Goal: Information Seeking & Learning: Learn about a topic

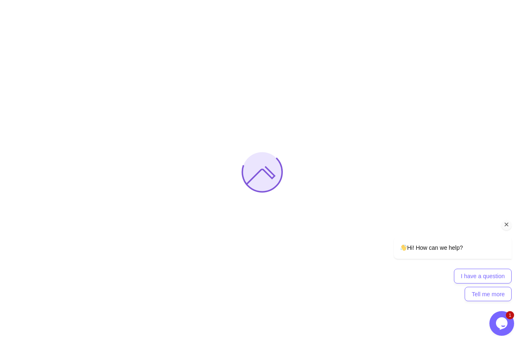
click at [505, 227] on icon "Chat attention grabber" at bounding box center [506, 224] width 7 height 7
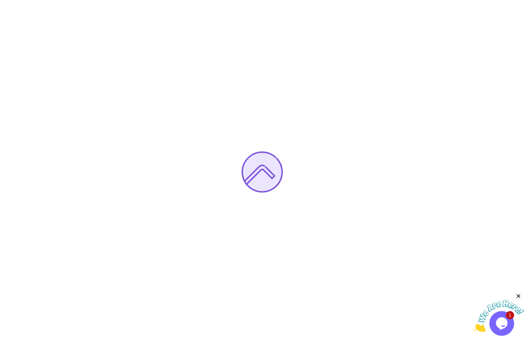
click at [518, 297] on icon "Close" at bounding box center [517, 296] width 7 height 7
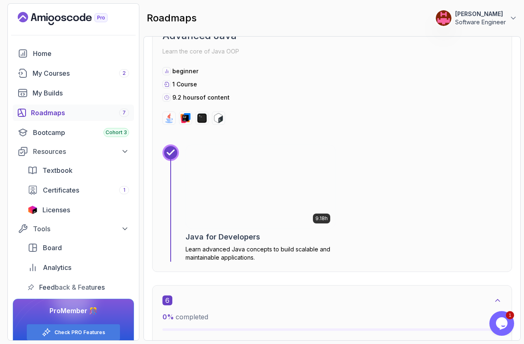
scroll to position [1685, 0]
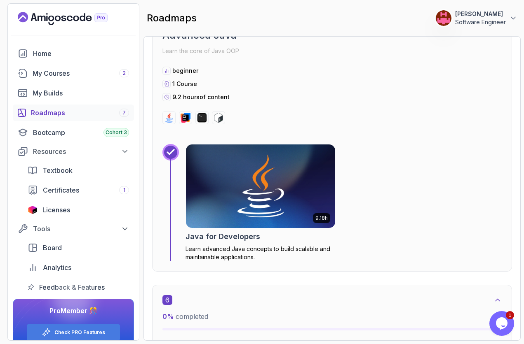
click at [273, 194] on img at bounding box center [260, 187] width 157 height 88
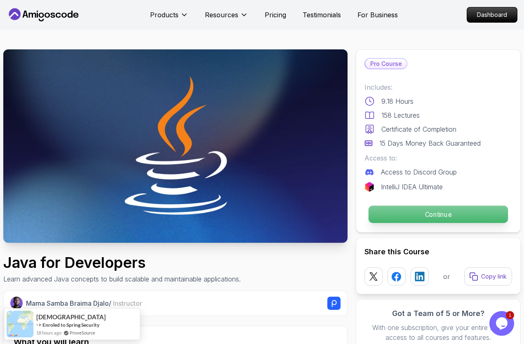
click at [425, 216] on p "Continue" at bounding box center [437, 214] width 139 height 17
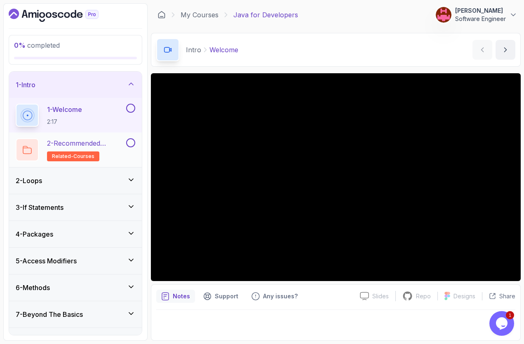
click at [128, 145] on button at bounding box center [130, 142] width 9 height 9
click at [80, 183] on div "2 - Loops" at bounding box center [75, 181] width 119 height 10
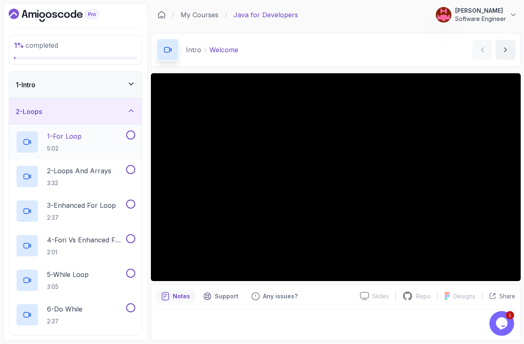
click at [84, 146] on div "1 - For Loop 5:02" at bounding box center [70, 142] width 109 height 23
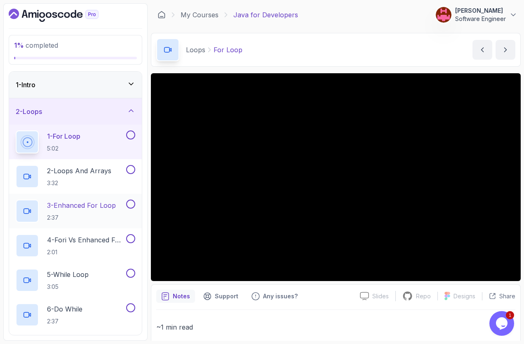
click at [77, 215] on p "2:37" at bounding box center [81, 218] width 69 height 8
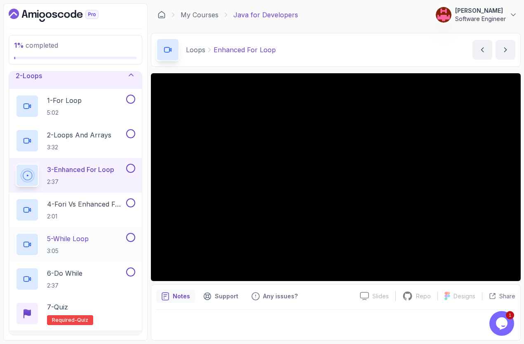
scroll to position [49, 0]
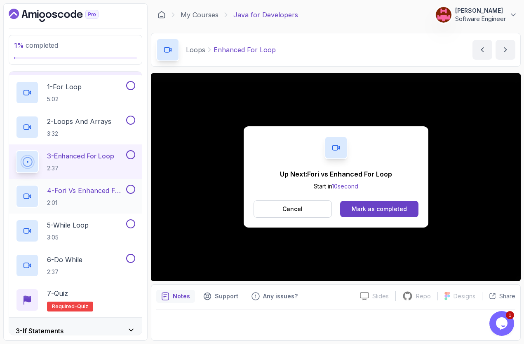
click at [105, 202] on p "2:01" at bounding box center [85, 203] width 77 height 8
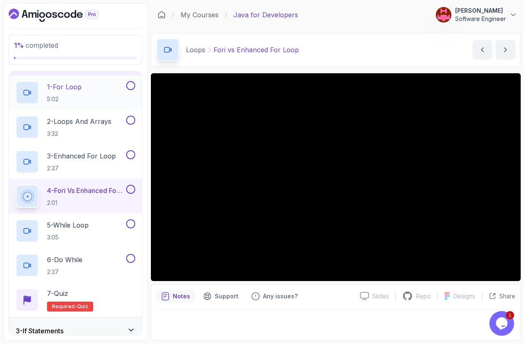
click at [132, 86] on button at bounding box center [130, 85] width 9 height 9
click at [131, 122] on button at bounding box center [130, 120] width 9 height 9
click at [133, 157] on button at bounding box center [130, 154] width 9 height 9
drag, startPoint x: 133, startPoint y: 190, endPoint x: 128, endPoint y: 216, distance: 26.3
click at [133, 190] on button at bounding box center [130, 189] width 9 height 9
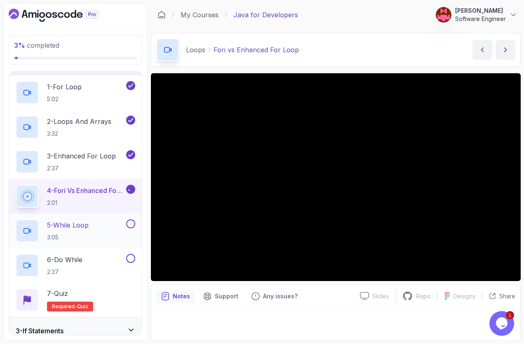
click at [131, 225] on button at bounding box center [130, 224] width 9 height 9
click at [130, 261] on button at bounding box center [130, 258] width 9 height 9
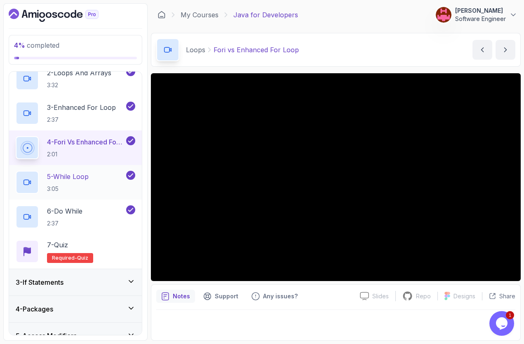
scroll to position [99, 0]
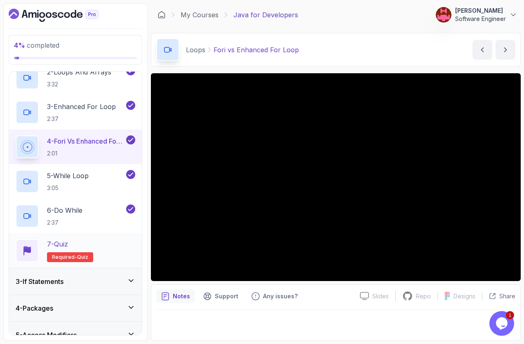
click at [108, 249] on div "7 - Quiz Required- quiz" at bounding box center [75, 250] width 119 height 23
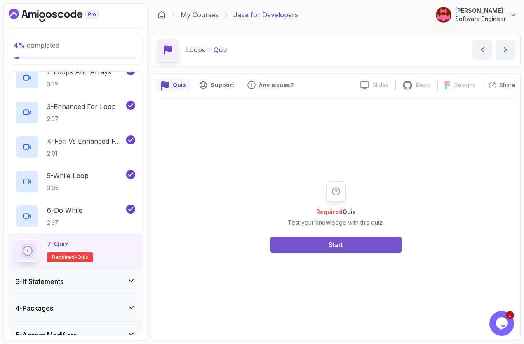
click at [332, 247] on div "Start" at bounding box center [335, 245] width 14 height 10
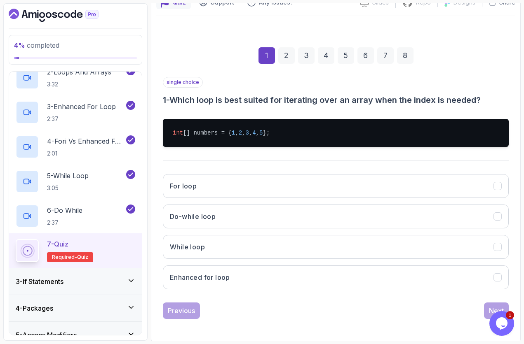
scroll to position [84, 0]
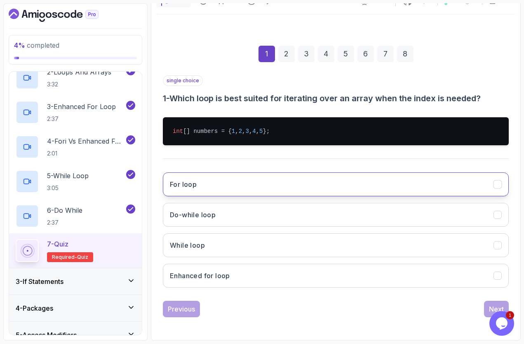
click at [194, 180] on h3 "For loop" at bounding box center [183, 185] width 27 height 10
click at [489, 304] on button "Next" at bounding box center [496, 309] width 25 height 16
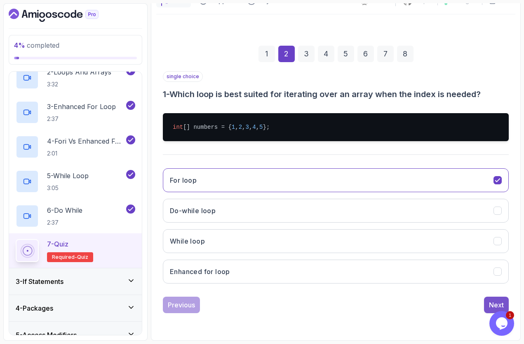
scroll to position [48, 0]
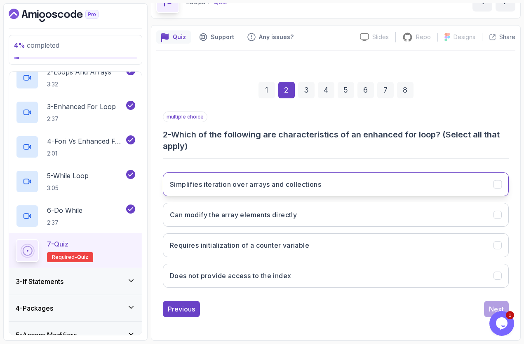
click at [200, 185] on h3 "Simplifies iteration over arrays and collections" at bounding box center [245, 185] width 151 height 10
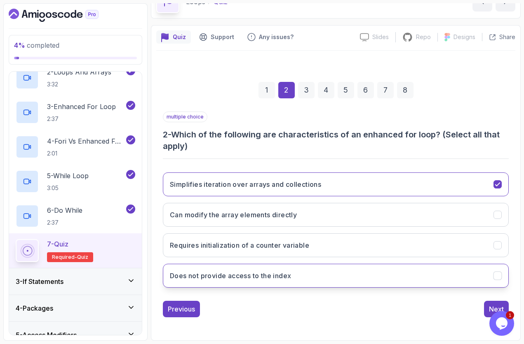
click at [248, 275] on h3 "Does not provide access to the index" at bounding box center [230, 276] width 121 height 10
click at [487, 304] on button "Next" at bounding box center [496, 309] width 25 height 16
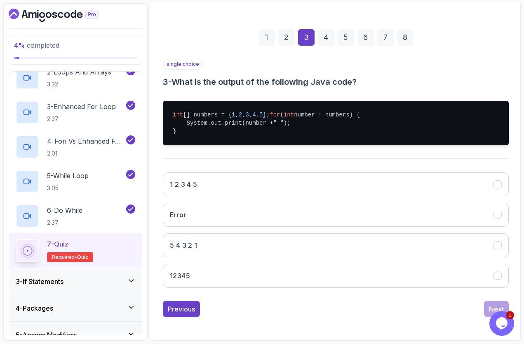
scroll to position [109, 0]
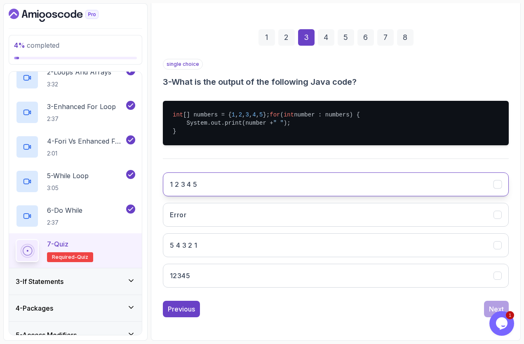
click at [188, 192] on button "1 2 3 4 5" at bounding box center [336, 185] width 346 height 24
click at [489, 304] on button "Next" at bounding box center [496, 309] width 25 height 16
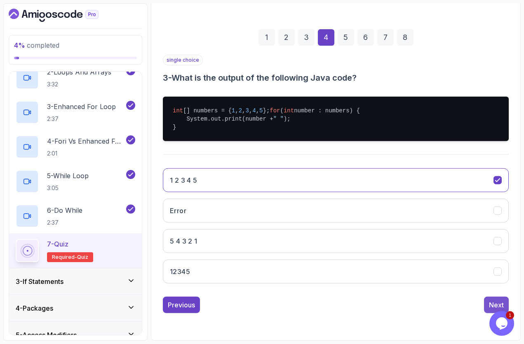
scroll to position [37, 0]
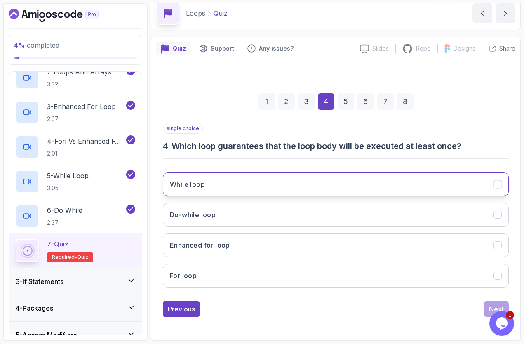
click at [256, 180] on button "While loop" at bounding box center [336, 185] width 346 height 24
click at [489, 307] on div "Next" at bounding box center [496, 309] width 15 height 10
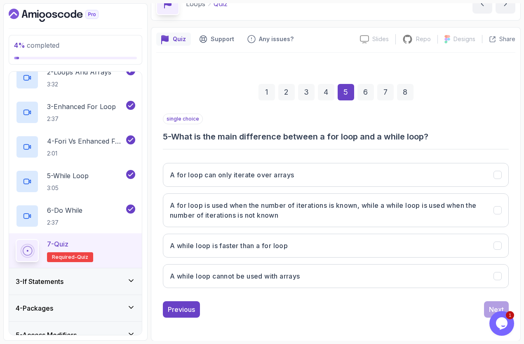
scroll to position [47, 0]
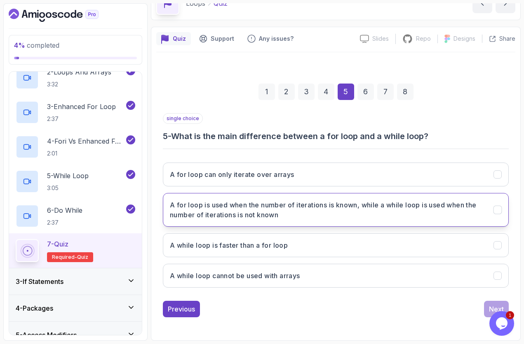
click at [239, 213] on h3 "A for loop is used when the number of iterations is known, while a while loop i…" at bounding box center [326, 210] width 313 height 20
click at [496, 304] on div "Next" at bounding box center [496, 309] width 15 height 10
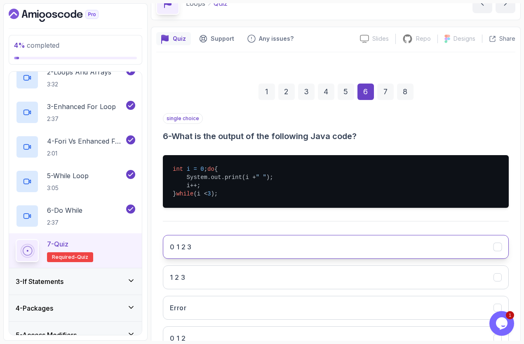
click at [203, 255] on button "0 1 2 3" at bounding box center [336, 247] width 346 height 24
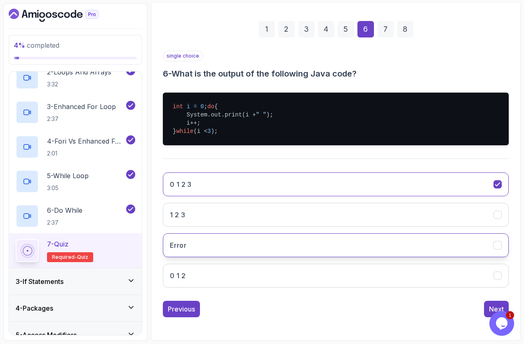
scroll to position [117, 0]
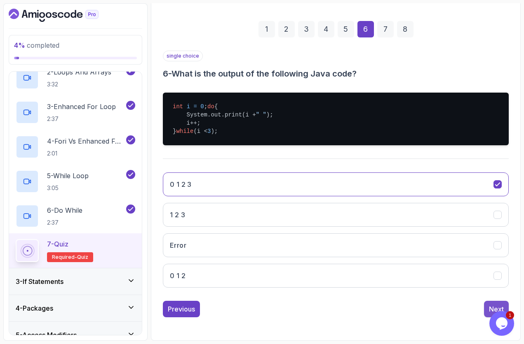
click at [493, 304] on div "Next" at bounding box center [496, 309] width 15 height 10
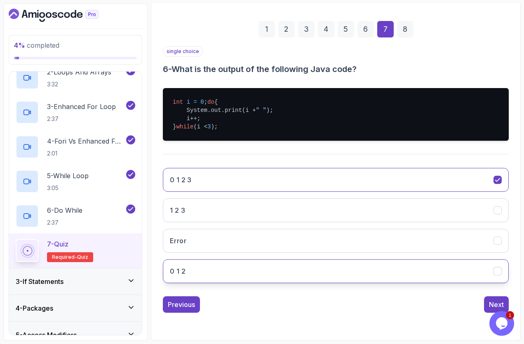
scroll to position [48, 0]
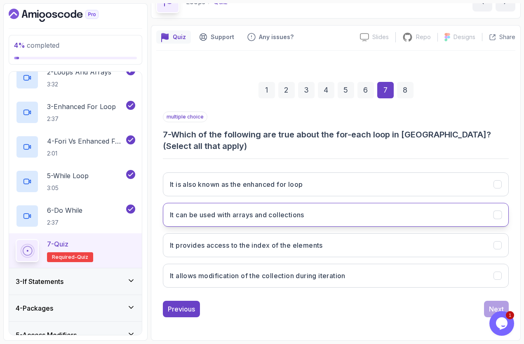
click at [197, 222] on button "It can be used with arrays and collections" at bounding box center [336, 215] width 346 height 24
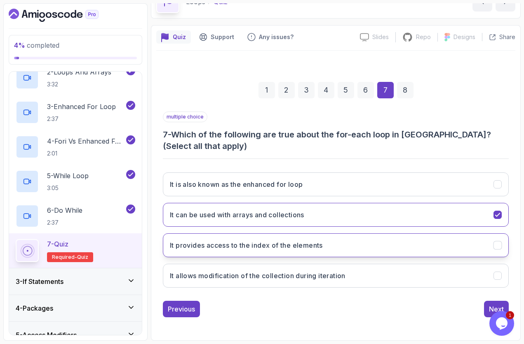
click at [208, 240] on button "It provides access to the index of the elements" at bounding box center [336, 246] width 346 height 24
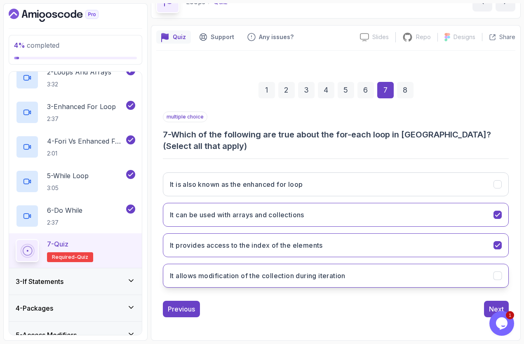
click at [337, 280] on h3 "It allows modification of the collection during iteration" at bounding box center [257, 276] width 175 height 10
click at [493, 301] on div "multiple choice 7 - Which of the following are true about the for-each loop in …" at bounding box center [336, 215] width 346 height 206
click at [495, 302] on button "Next" at bounding box center [496, 309] width 25 height 16
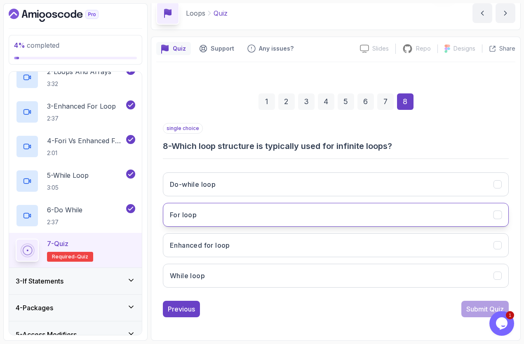
scroll to position [99, 0]
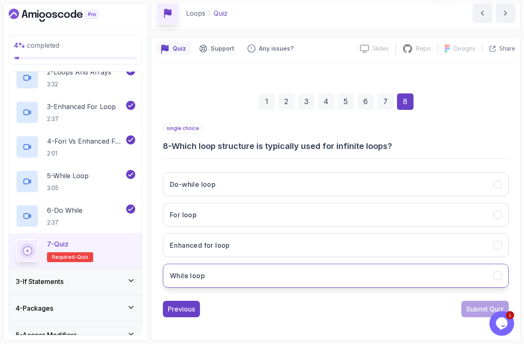
click at [402, 280] on button "While loop" at bounding box center [336, 276] width 346 height 24
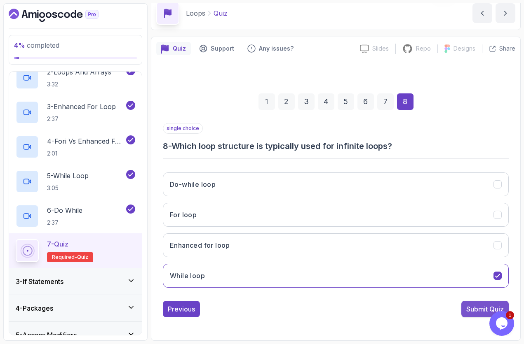
click at [467, 304] on div "Submit Quiz" at bounding box center [484, 309] width 37 height 10
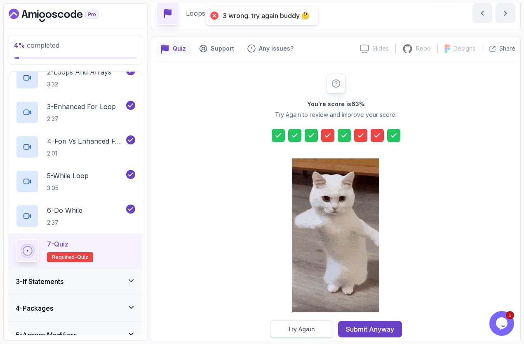
click at [319, 327] on button "Try Again" at bounding box center [301, 329] width 63 height 17
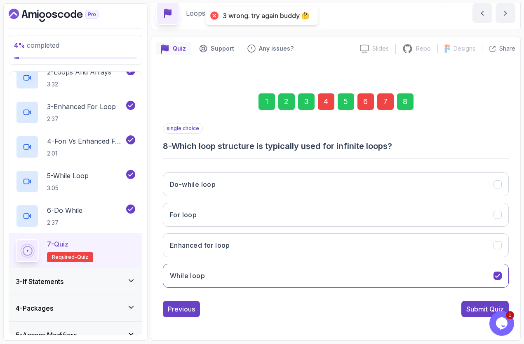
click at [323, 99] on div "4" at bounding box center [326, 102] width 16 height 16
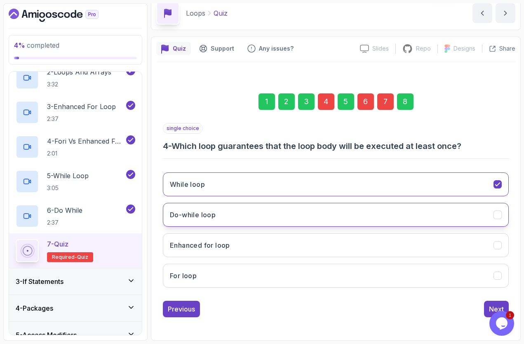
click at [223, 216] on button "Do-while loop" at bounding box center [336, 215] width 346 height 24
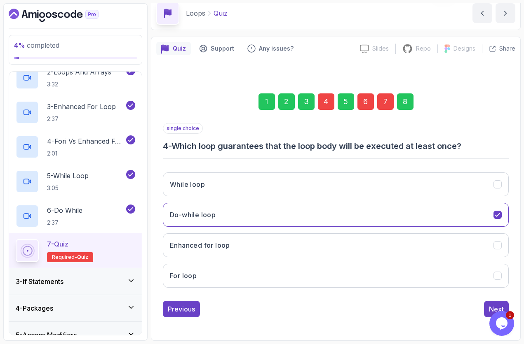
click at [406, 103] on div "8" at bounding box center [405, 102] width 16 height 16
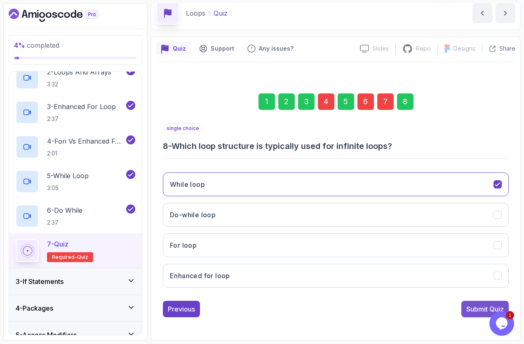
click at [479, 306] on div "Submit Quiz" at bounding box center [484, 309] width 37 height 10
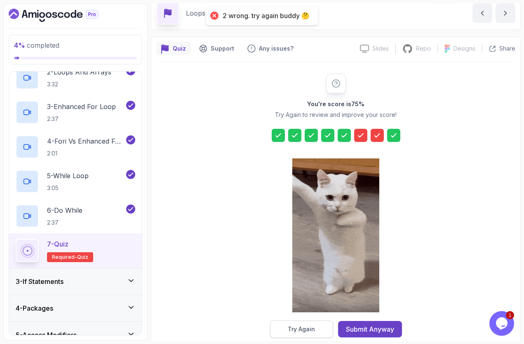
click at [319, 333] on button "Try Again" at bounding box center [301, 329] width 63 height 17
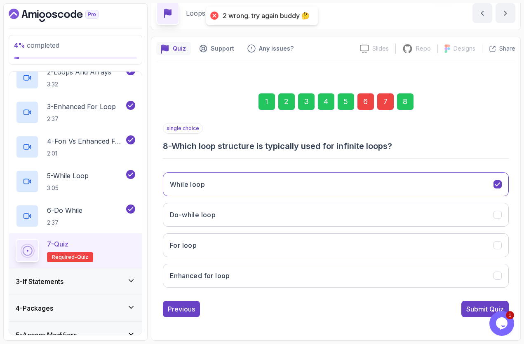
click at [364, 100] on div "6" at bounding box center [365, 102] width 16 height 16
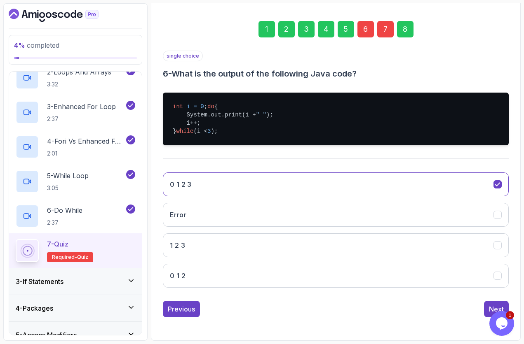
scroll to position [117, 0]
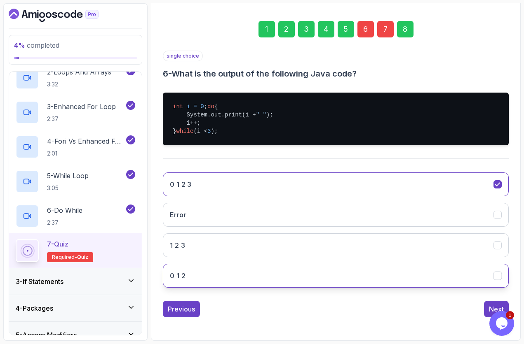
click at [281, 278] on button "0 1 2" at bounding box center [336, 276] width 346 height 24
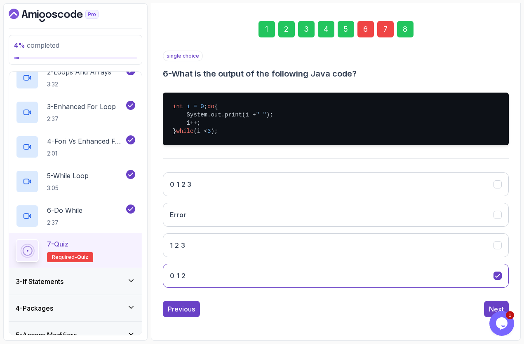
click at [398, 30] on div "1 2 3 4 5 6 7 8" at bounding box center [336, 29] width 346 height 43
click at [402, 26] on div "8" at bounding box center [405, 29] width 16 height 16
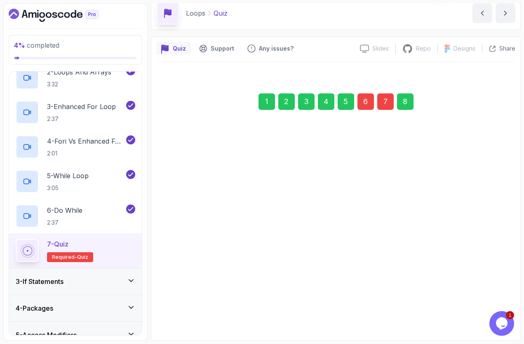
scroll to position [37, 0]
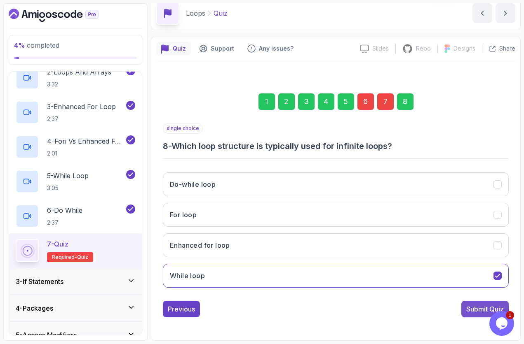
click at [478, 308] on div "Submit Quiz" at bounding box center [484, 309] width 37 height 10
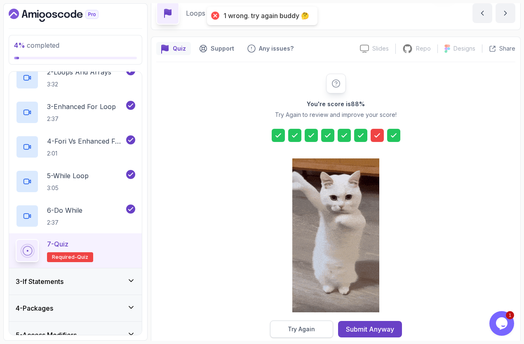
click at [323, 330] on button "Try Again" at bounding box center [301, 329] width 63 height 17
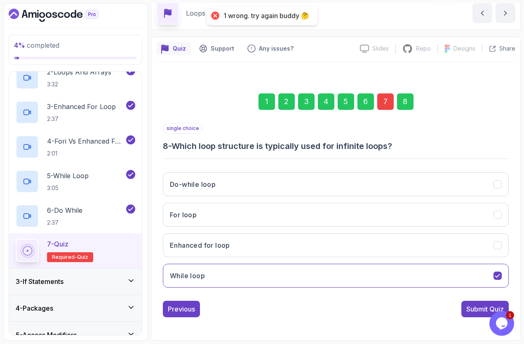
click at [383, 96] on div "7" at bounding box center [385, 102] width 16 height 16
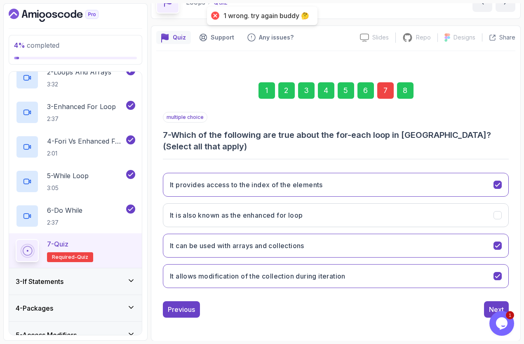
scroll to position [48, 0]
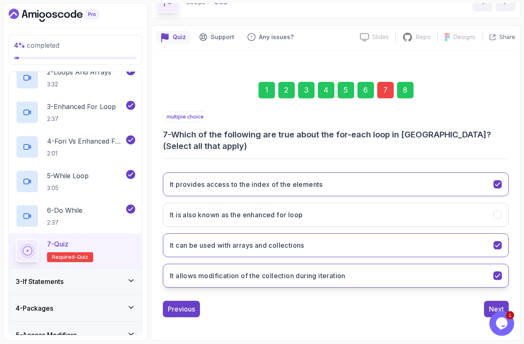
click at [361, 279] on button "It allows modification of the collection during iteration" at bounding box center [336, 276] width 346 height 24
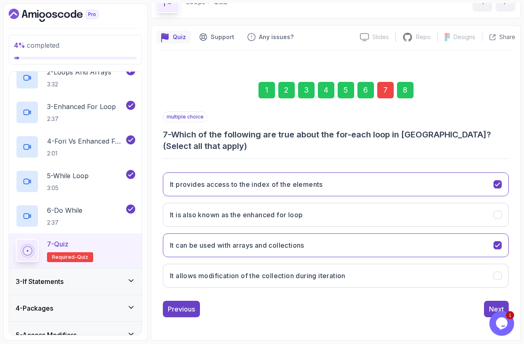
click at [404, 94] on div "8" at bounding box center [405, 90] width 16 height 16
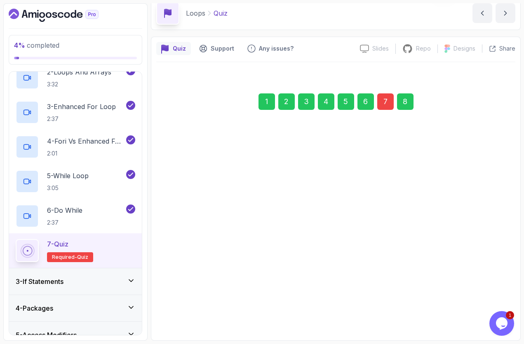
scroll to position [37, 0]
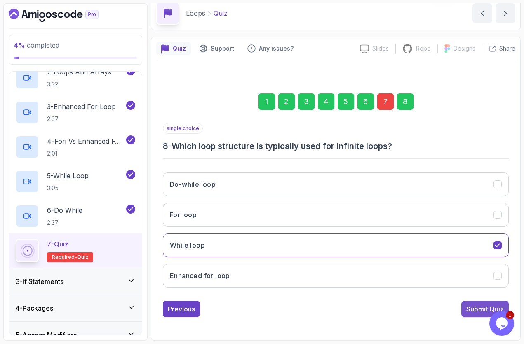
click at [465, 306] on button "Submit Quiz" at bounding box center [484, 309] width 47 height 16
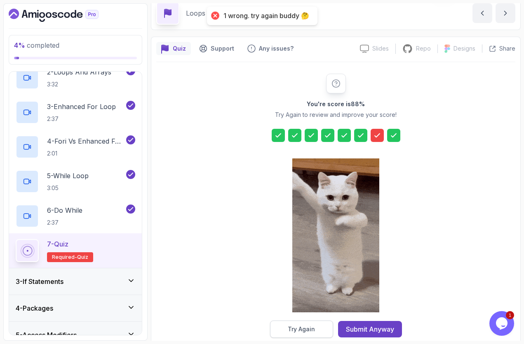
click at [313, 332] on div "Try Again" at bounding box center [301, 329] width 27 height 8
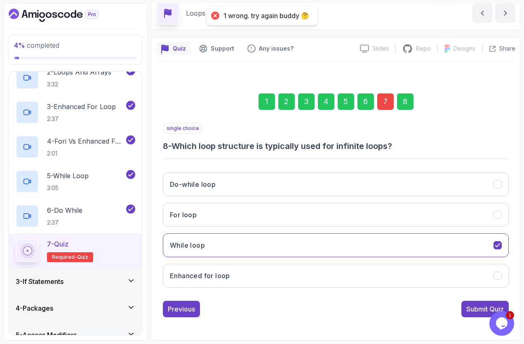
click at [387, 105] on div "7" at bounding box center [385, 102] width 16 height 16
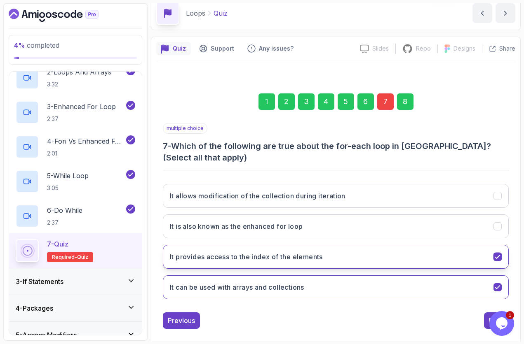
click at [444, 264] on button "It provides access to the index of the elements" at bounding box center [336, 257] width 346 height 24
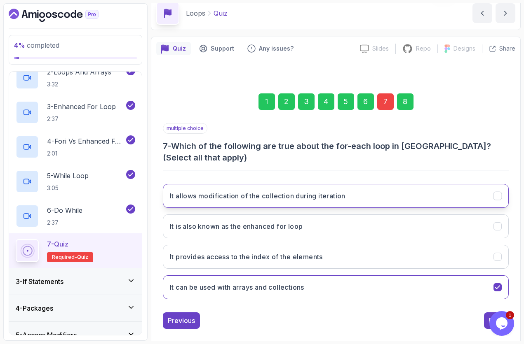
click at [354, 197] on button "It allows modification of the collection during iteration" at bounding box center [336, 196] width 346 height 24
click at [407, 104] on div "8" at bounding box center [405, 102] width 16 height 16
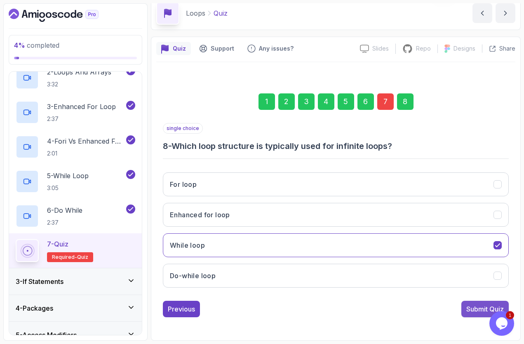
click at [465, 313] on button "Submit Quiz" at bounding box center [484, 309] width 47 height 16
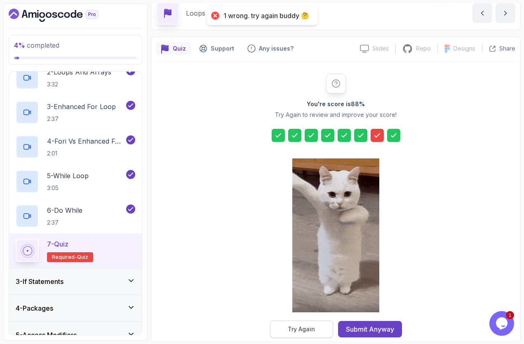
click at [309, 332] on div "Try Again" at bounding box center [301, 329] width 27 height 8
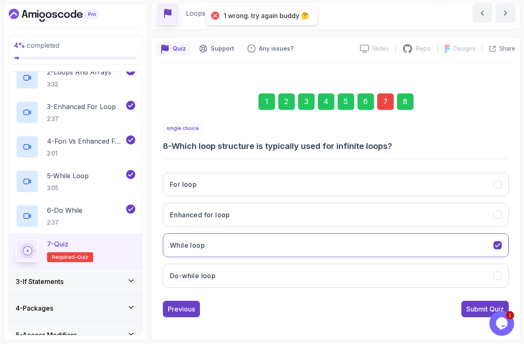
click at [387, 104] on div "7" at bounding box center [385, 102] width 16 height 16
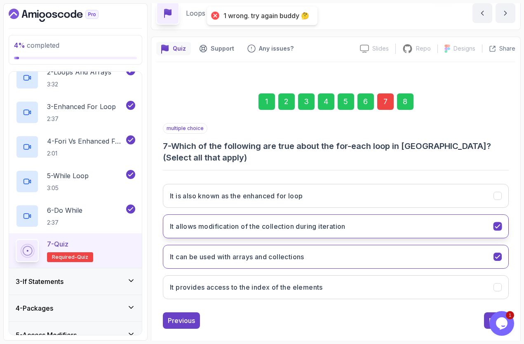
click at [490, 227] on button "It allows modification of the collection during iteration" at bounding box center [336, 227] width 346 height 24
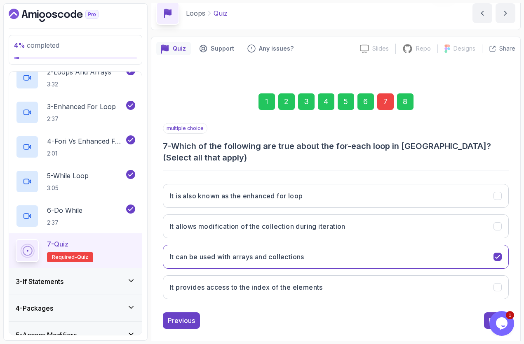
click at [400, 101] on div "8" at bounding box center [405, 102] width 16 height 16
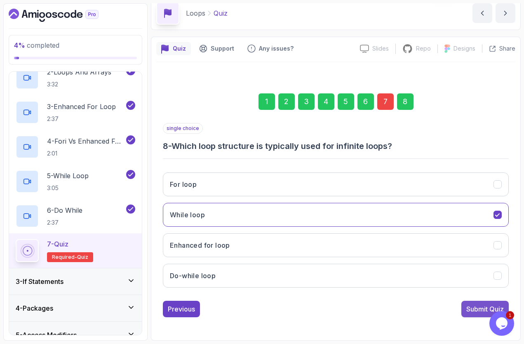
click at [479, 313] on div "Submit Quiz" at bounding box center [484, 309] width 37 height 10
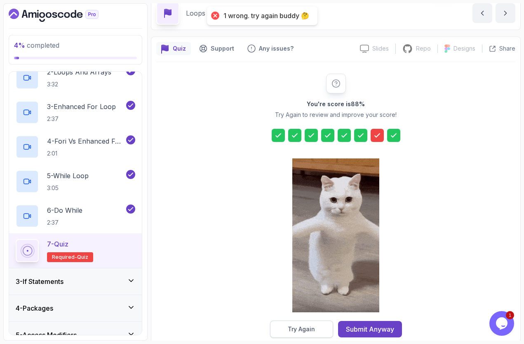
click at [304, 333] on div "Try Again" at bounding box center [301, 329] width 27 height 8
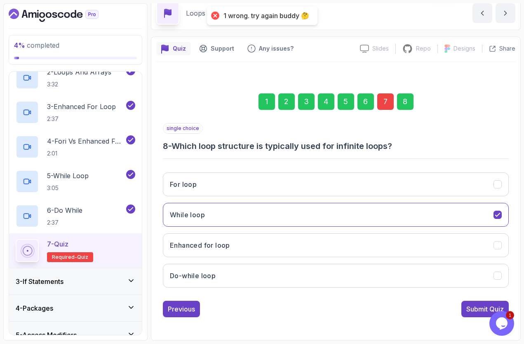
click at [383, 105] on div "7" at bounding box center [385, 102] width 16 height 16
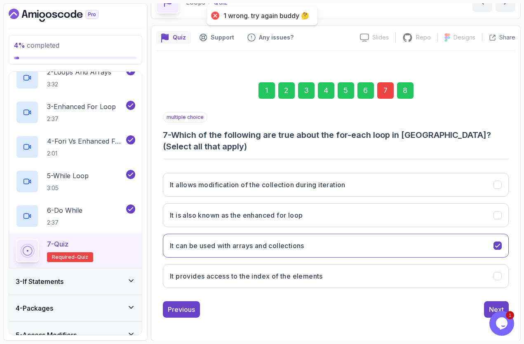
scroll to position [48, 0]
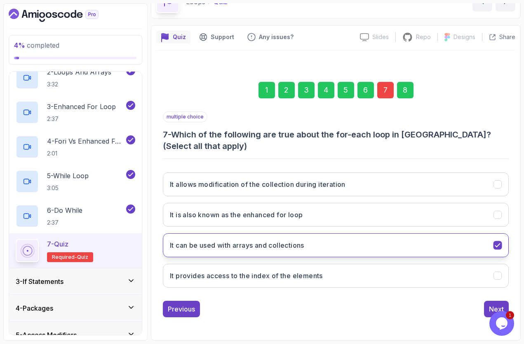
click at [419, 248] on button "It can be used with arrays and collections" at bounding box center [336, 246] width 346 height 24
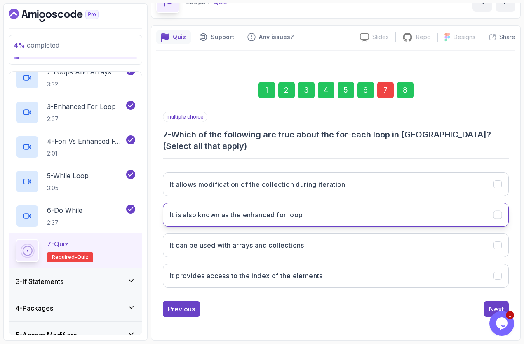
click at [302, 215] on h3 "It is also known as the enhanced for loop" at bounding box center [236, 215] width 133 height 10
click at [409, 94] on div "8" at bounding box center [405, 90] width 16 height 16
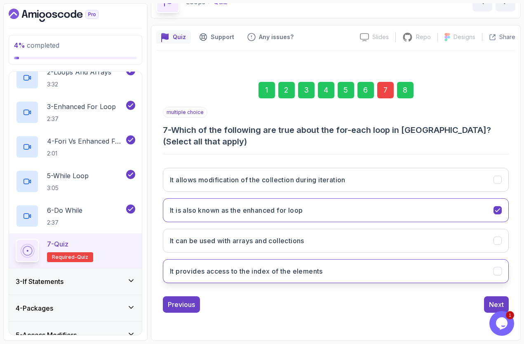
scroll to position [37, 0]
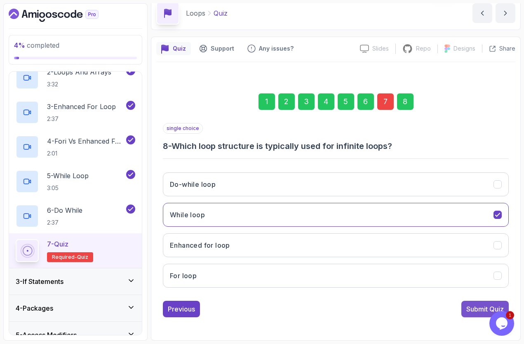
click at [468, 308] on div "Submit Quiz" at bounding box center [484, 309] width 37 height 10
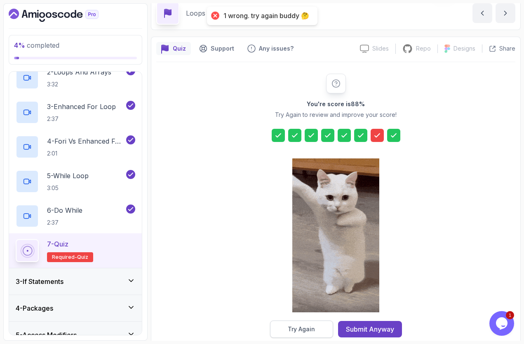
click at [309, 324] on button "Try Again" at bounding box center [301, 329] width 63 height 17
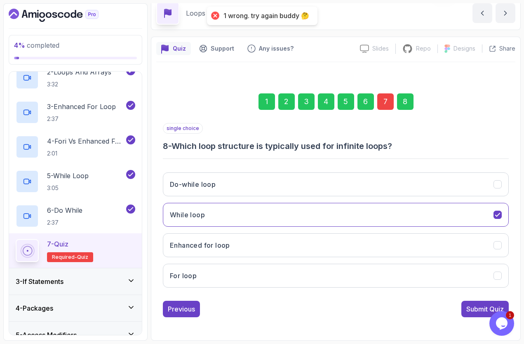
click at [390, 99] on div "7" at bounding box center [385, 102] width 16 height 16
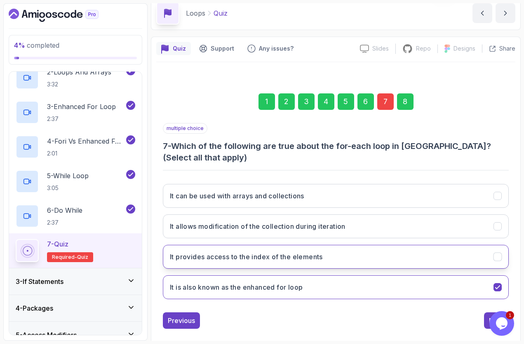
click at [345, 261] on button "It provides access to the index of the elements" at bounding box center [336, 257] width 346 height 24
click at [411, 105] on div "8" at bounding box center [405, 102] width 16 height 16
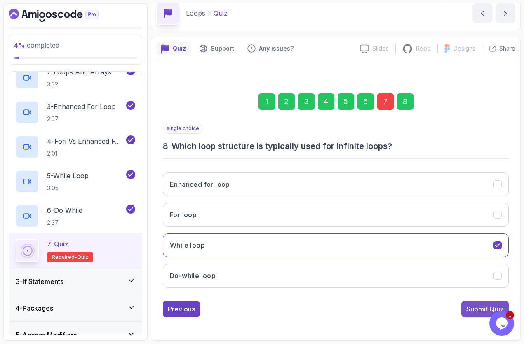
click at [467, 304] on div "Submit Quiz" at bounding box center [484, 309] width 37 height 10
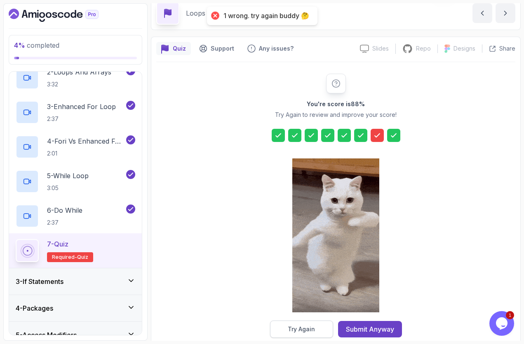
click at [311, 323] on button "Try Again" at bounding box center [301, 329] width 63 height 17
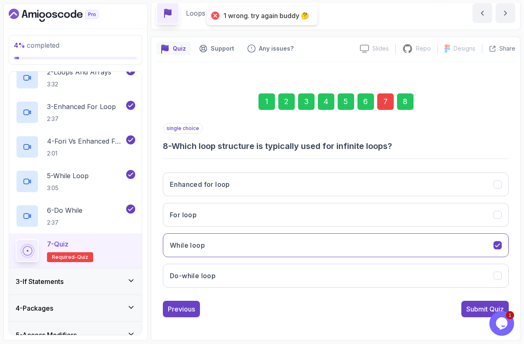
click at [384, 95] on div "7" at bounding box center [385, 102] width 16 height 16
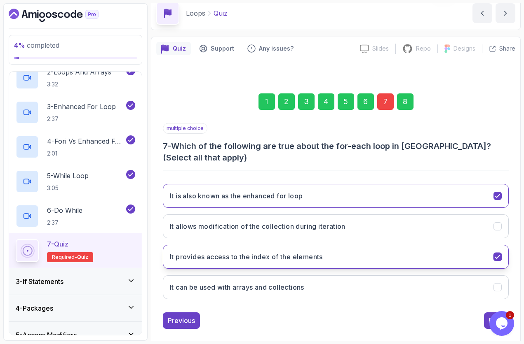
click at [498, 260] on icon "It provides access to the index of the elements" at bounding box center [497, 257] width 8 height 8
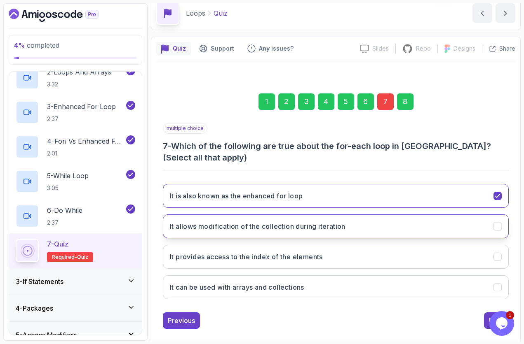
click at [492, 230] on button "It allows modification of the collection during iteration" at bounding box center [336, 227] width 346 height 24
drag, startPoint x: 483, startPoint y: 221, endPoint x: 472, endPoint y: 246, distance: 27.5
click at [483, 221] on button "It allows modification of the collection during iteration" at bounding box center [336, 227] width 346 height 24
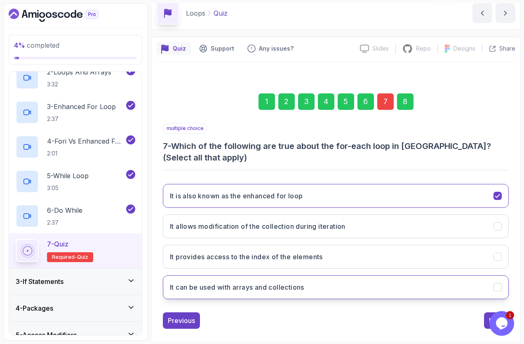
click at [453, 294] on button "It can be used with arrays and collections" at bounding box center [336, 288] width 346 height 24
click at [404, 108] on div "8" at bounding box center [405, 102] width 16 height 16
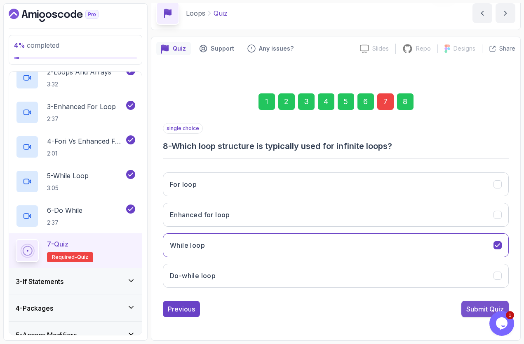
click at [467, 311] on div "Submit Quiz" at bounding box center [484, 309] width 37 height 10
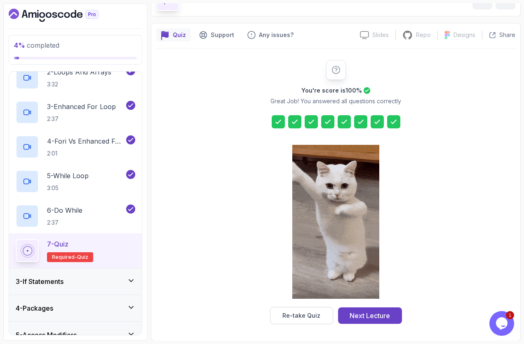
scroll to position [51, 0]
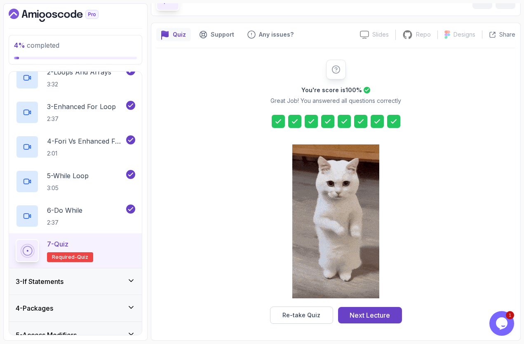
click at [86, 280] on div "3 - If Statements" at bounding box center [75, 282] width 119 height 10
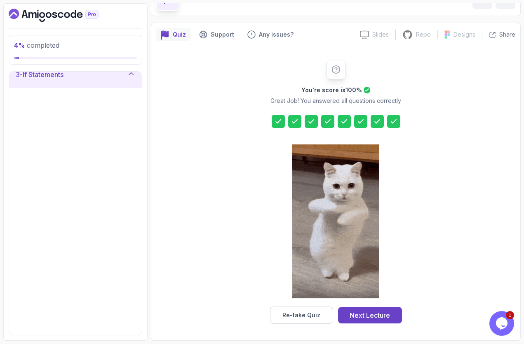
scroll to position [64, 0]
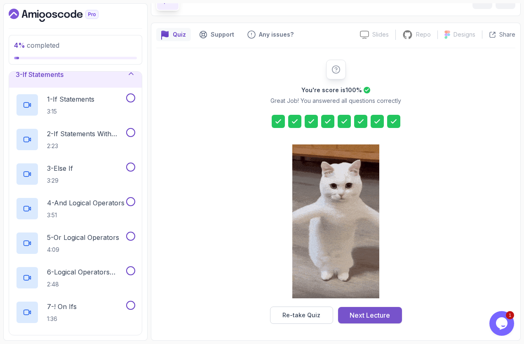
click at [365, 316] on div "Next Lecture" at bounding box center [369, 316] width 40 height 10
